Goal: Task Accomplishment & Management: Manage account settings

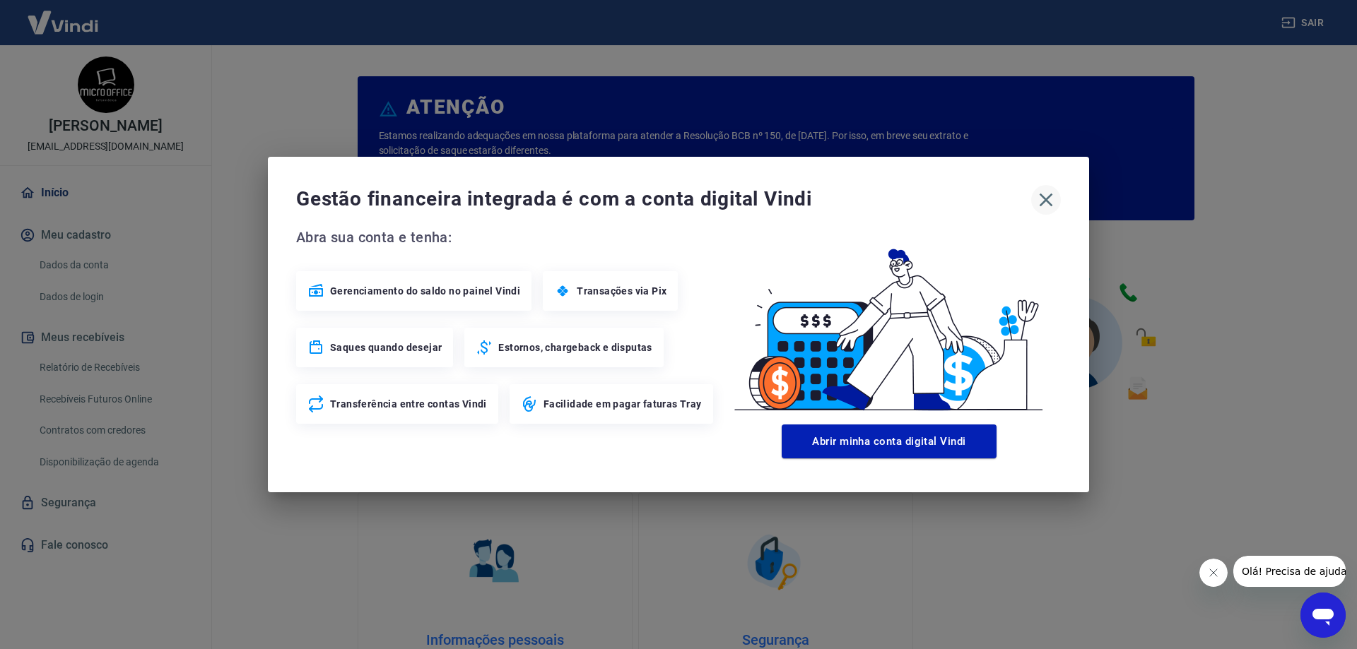
click at [1037, 199] on icon "button" at bounding box center [1045, 200] width 23 height 23
